Goal: Transaction & Acquisition: Purchase product/service

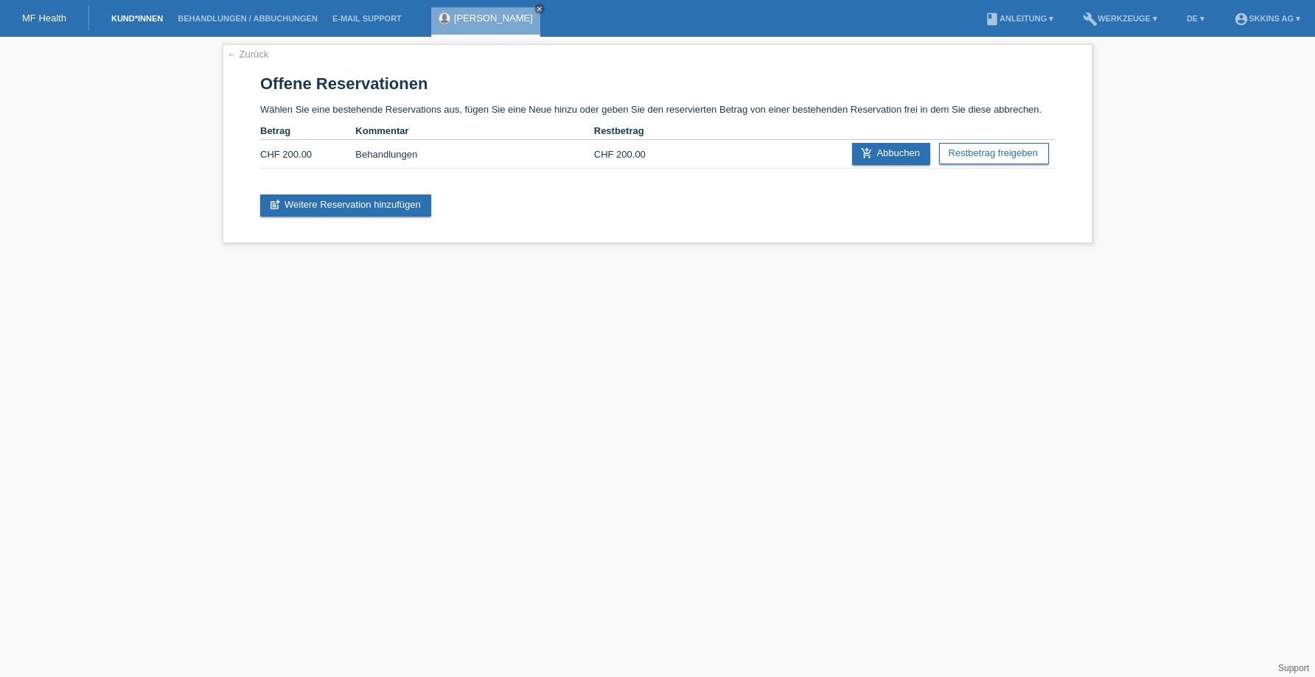
click at [151, 17] on link "Kund*innen" at bounding box center [137, 18] width 66 height 9
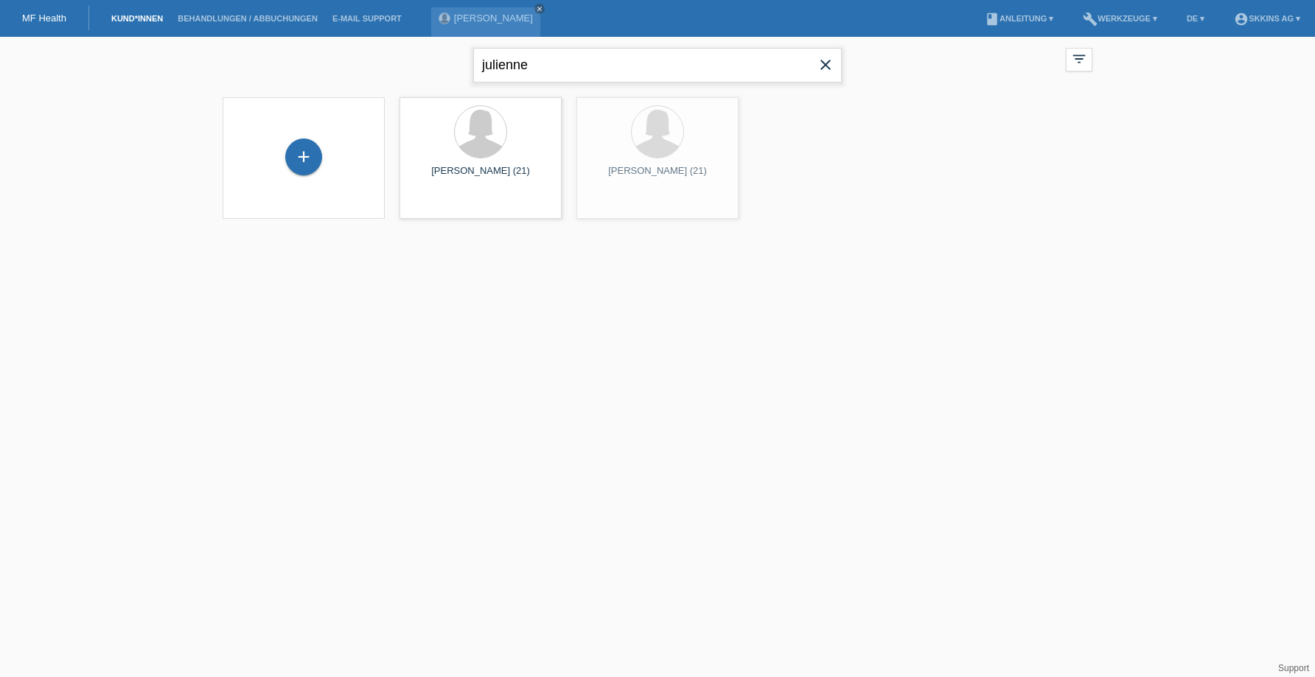
click at [604, 69] on input "julienne" at bounding box center [657, 65] width 368 height 35
click at [822, 73] on icon "close" at bounding box center [825, 65] width 18 height 18
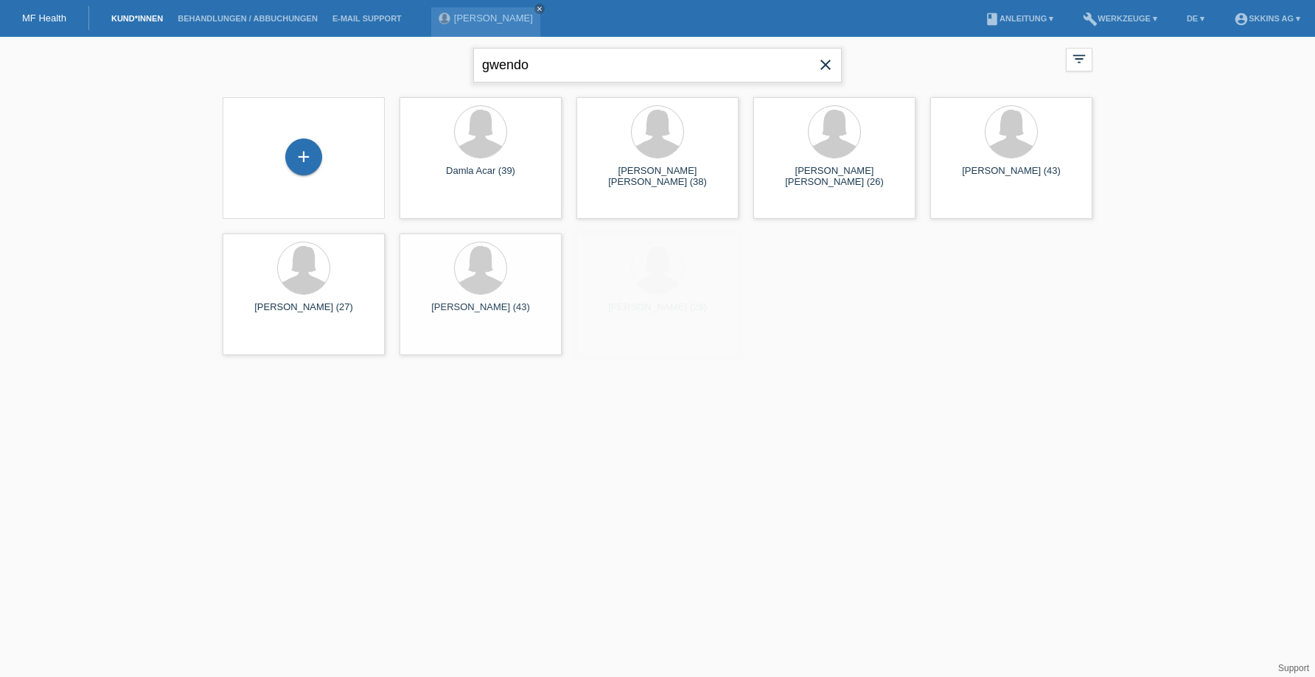
type input "gwendo"
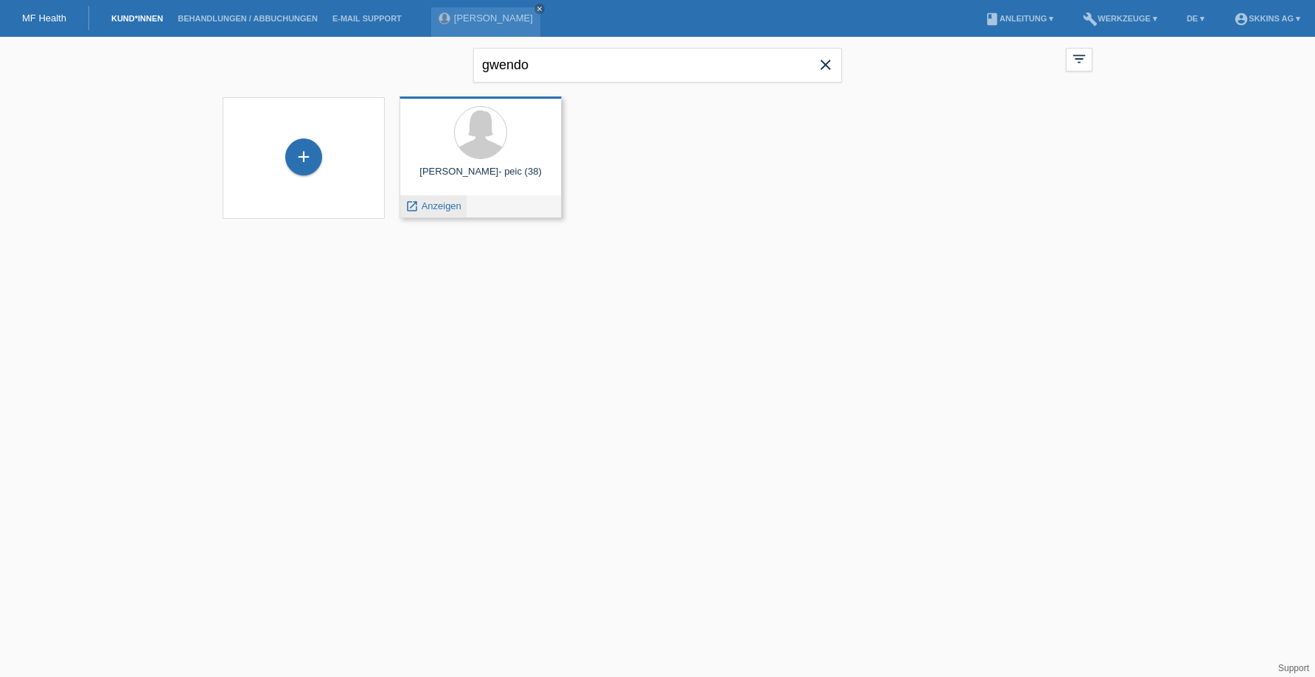
click at [444, 203] on span "Anzeigen" at bounding box center [441, 205] width 40 height 11
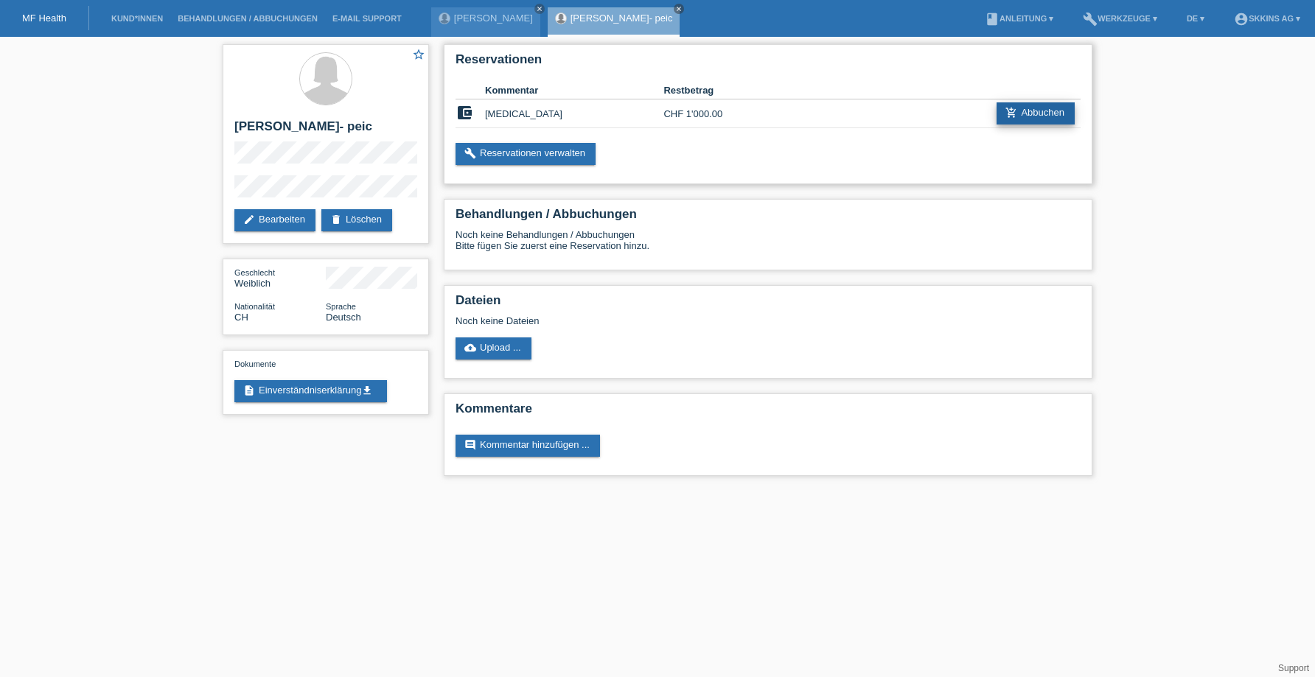
click at [1024, 109] on link "add_shopping_cart Abbuchen" at bounding box center [1035, 113] width 78 height 22
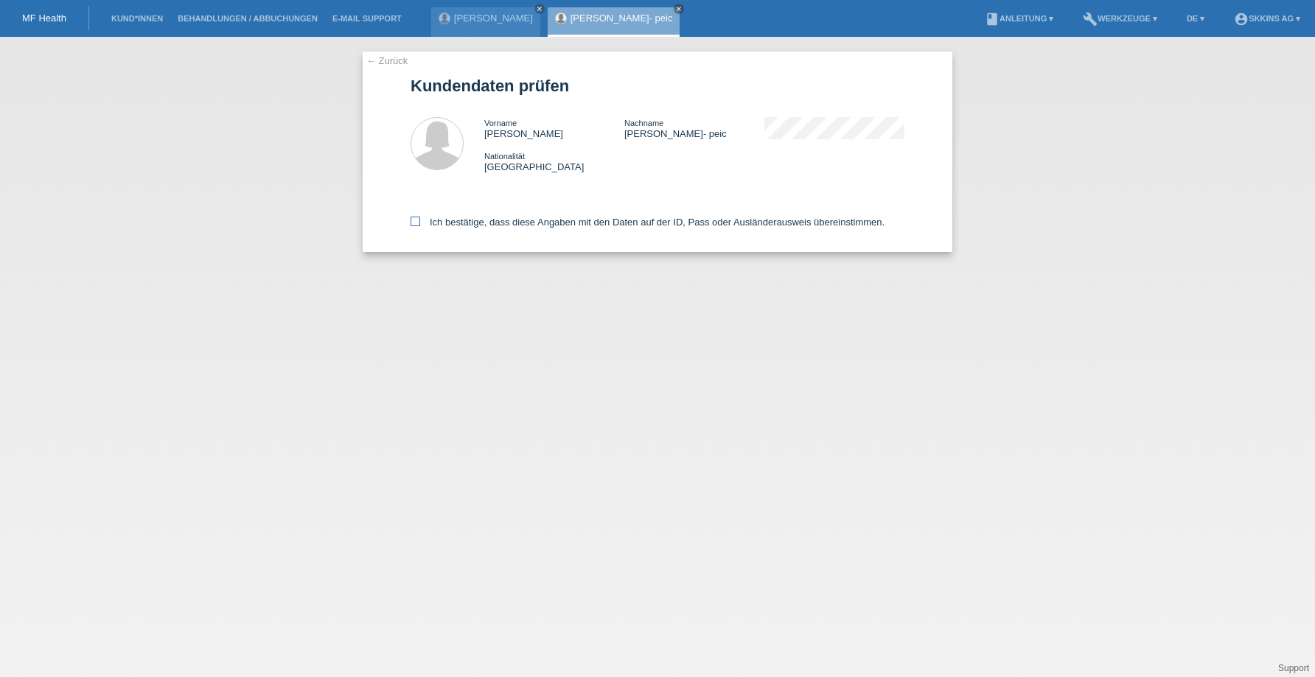
click at [416, 220] on icon at bounding box center [415, 222] width 10 height 10
click at [416, 220] on input "Ich bestätige, dass diese Angaben mit den Daten auf der ID, Pass oder Ausländer…" at bounding box center [415, 222] width 10 height 10
checkbox input "true"
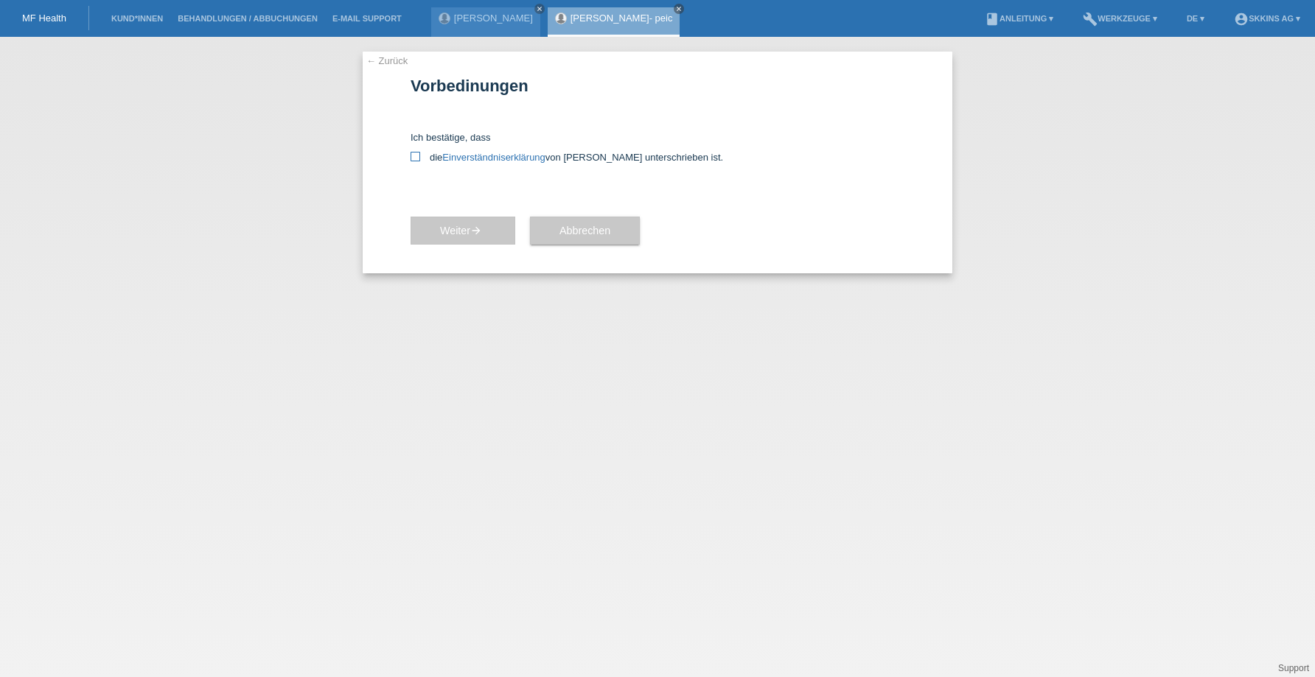
click at [415, 158] on icon at bounding box center [415, 157] width 10 height 10
click at [415, 158] on input "die Einverständniserklärung von der Kundin unterschrieben ist." at bounding box center [415, 157] width 10 height 10
checkbox input "true"
click at [472, 218] on button "Weiter arrow_forward" at bounding box center [462, 231] width 105 height 28
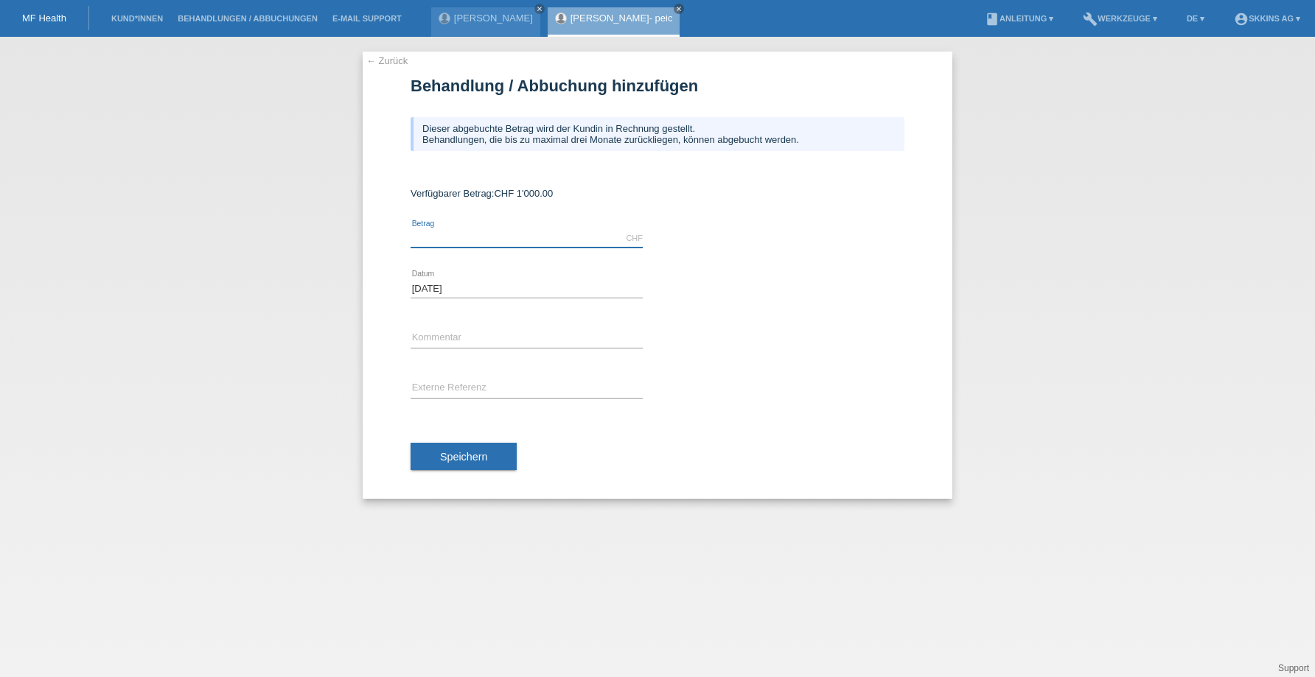
click at [515, 237] on input "text" at bounding box center [526, 238] width 232 height 18
type input "650.00"
click at [449, 337] on input "text" at bounding box center [526, 338] width 232 height 18
type input "Btx 3 Zonen"
click at [454, 466] on button "Speichern" at bounding box center [463, 457] width 106 height 28
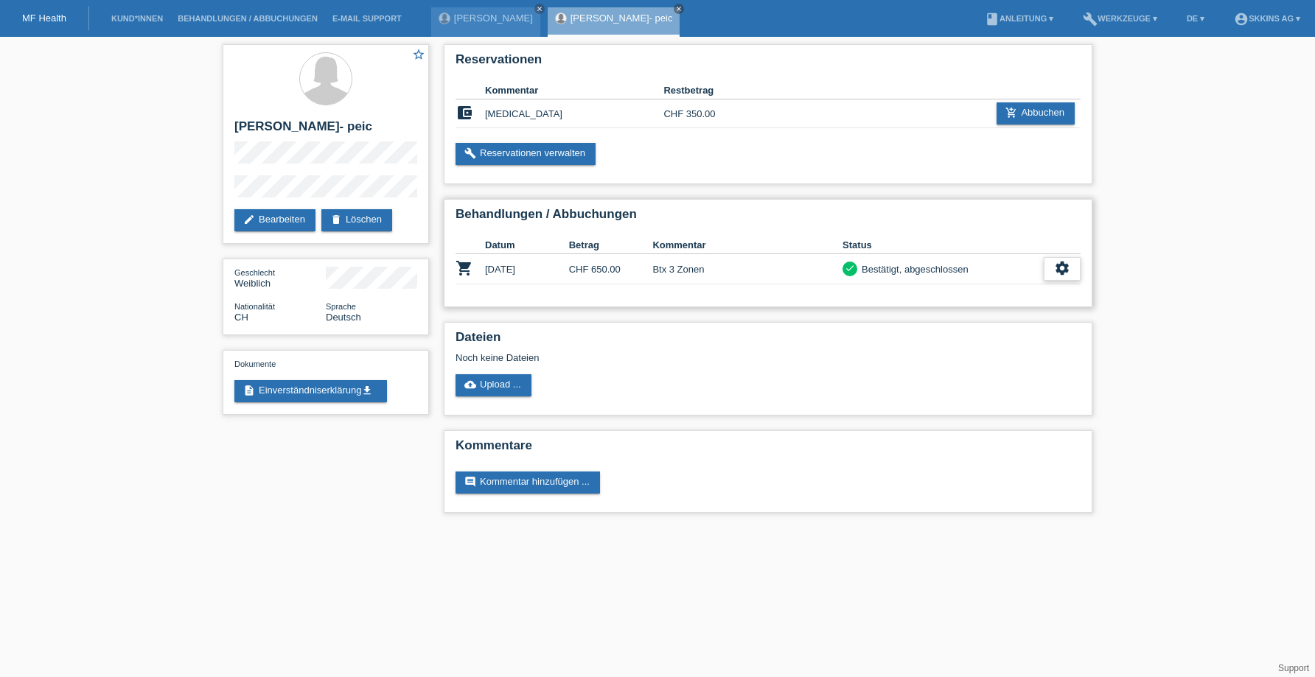
click at [1060, 264] on icon "settings" at bounding box center [1062, 268] width 16 height 16
click at [1011, 332] on span "Patientenabrechnung herunterladen" at bounding box center [979, 338] width 157 height 18
click at [242, 390] on link "description Einverständniserklärung get_app" at bounding box center [310, 391] width 153 height 22
click at [609, 20] on link "[PERSON_NAME]- peic" at bounding box center [621, 18] width 102 height 11
click at [612, 13] on link "[PERSON_NAME]- peic" at bounding box center [621, 18] width 102 height 11
